Goal: Information Seeking & Learning: Understand process/instructions

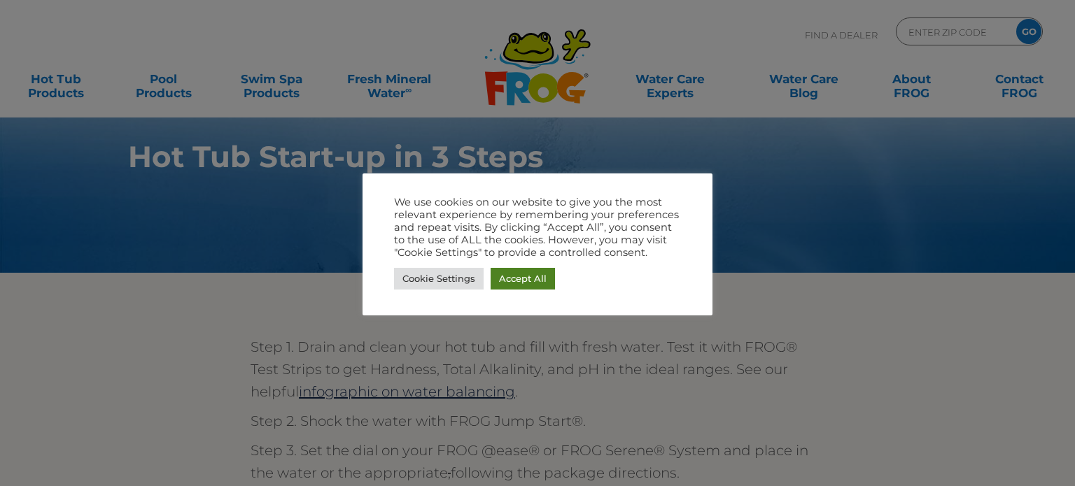
click at [535, 276] on link "Accept All" at bounding box center [523, 279] width 64 height 22
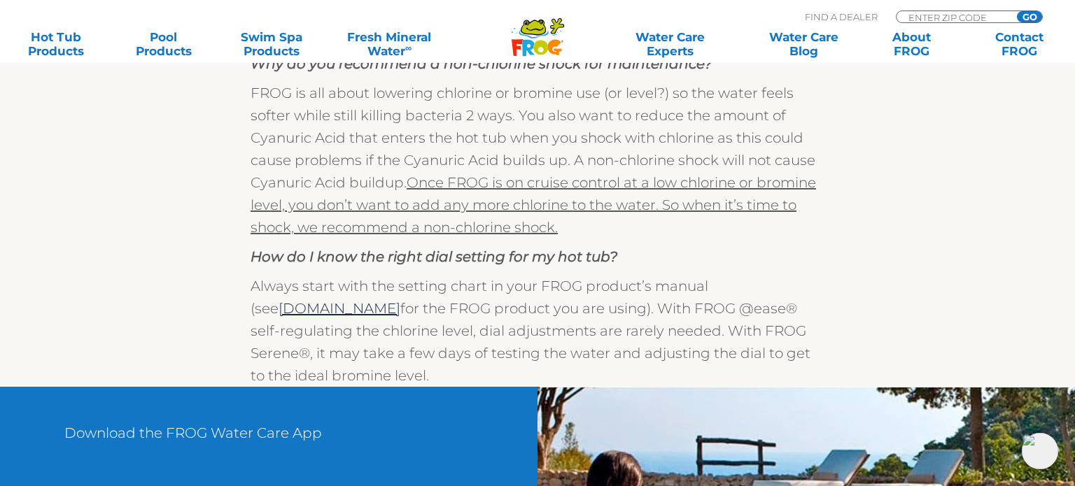
scroll to position [1069, 0]
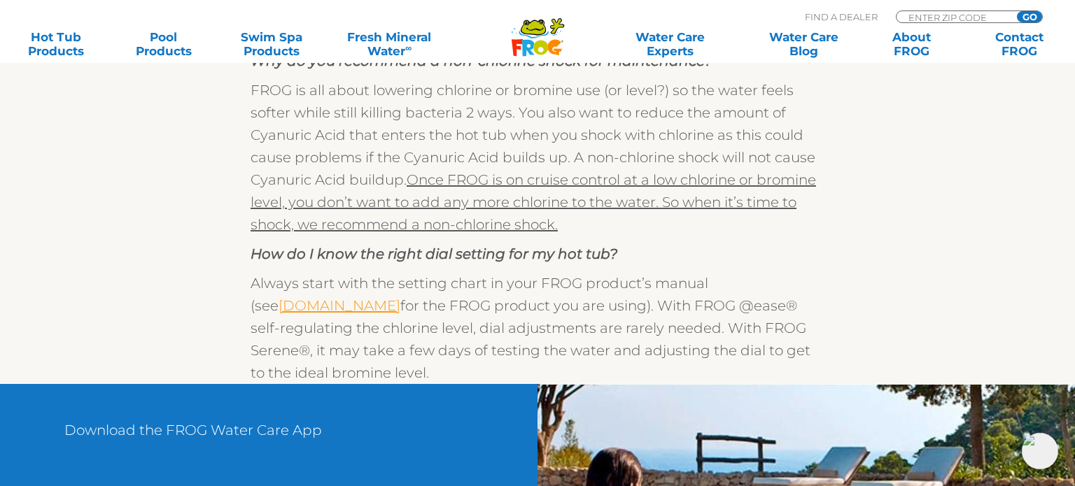
click at [321, 298] on link "[DOMAIN_NAME]" at bounding box center [340, 305] width 122 height 17
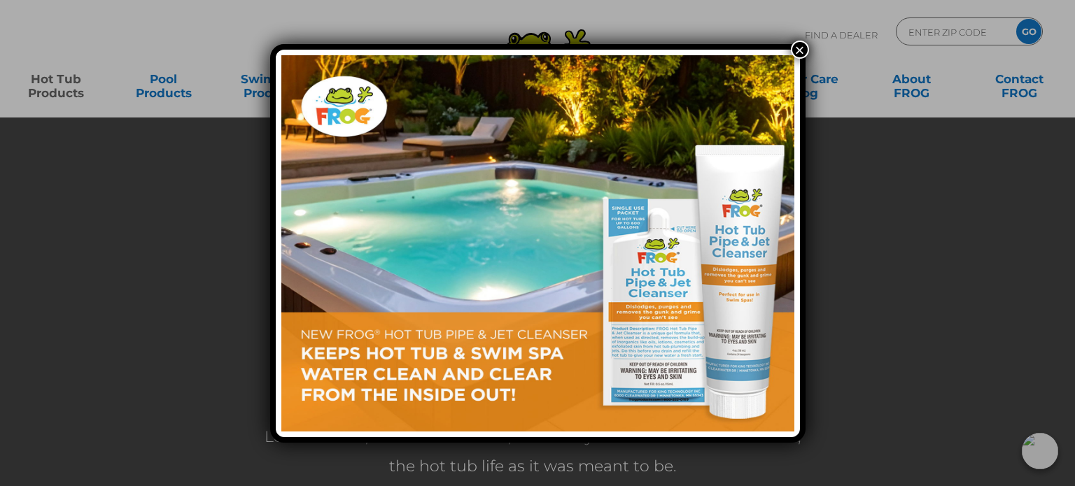
click at [803, 44] on button "×" at bounding box center [800, 50] width 18 height 18
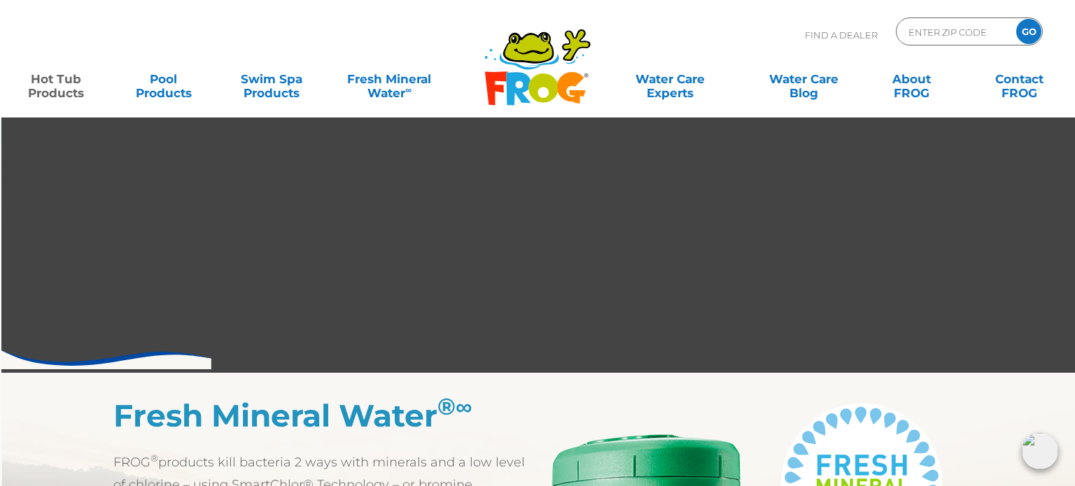
scroll to position [0, 4]
